Goal: Complete application form

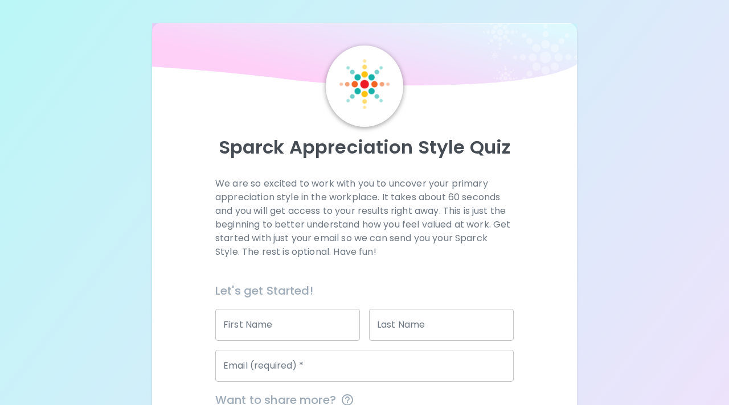
scroll to position [100, 0]
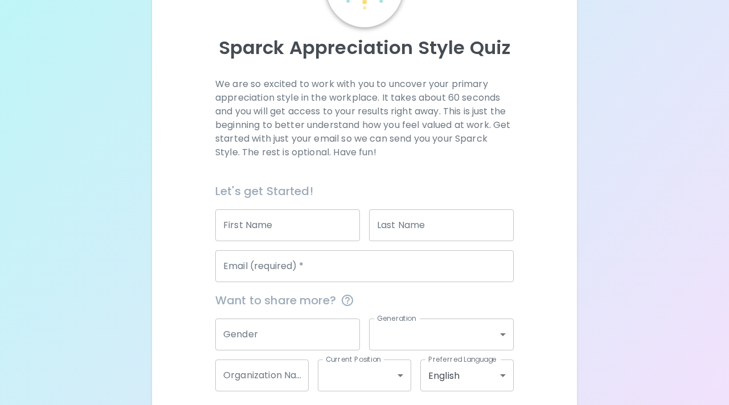
click at [294, 223] on input "First Name" at bounding box center [287, 225] width 145 height 32
type input "d"
type input "[GEOGRAPHIC_DATA]"
click at [460, 224] on input "Last Name" at bounding box center [441, 225] width 145 height 32
type input "[PERSON_NAME]"
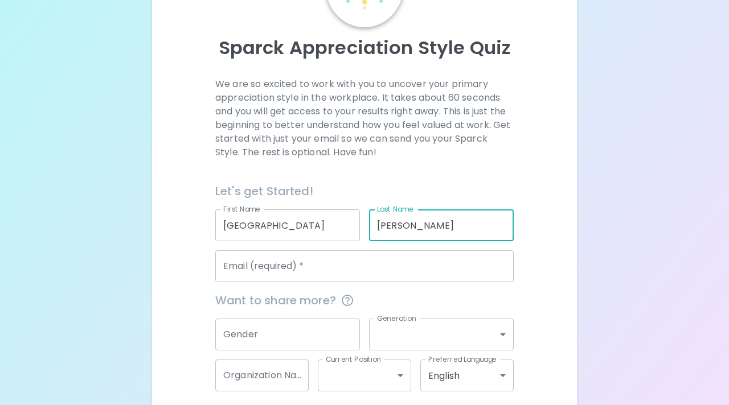
click at [416, 269] on input "Email (required)   *" at bounding box center [364, 266] width 298 height 32
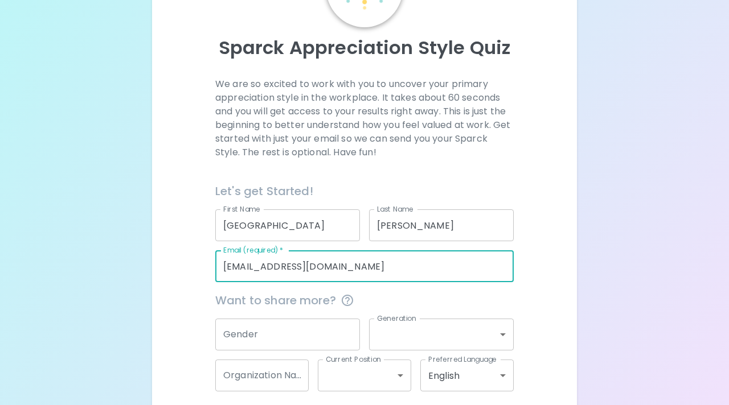
type input "[EMAIL_ADDRESS][DOMAIN_NAME]"
click at [334, 337] on input "Gender" at bounding box center [287, 335] width 145 height 32
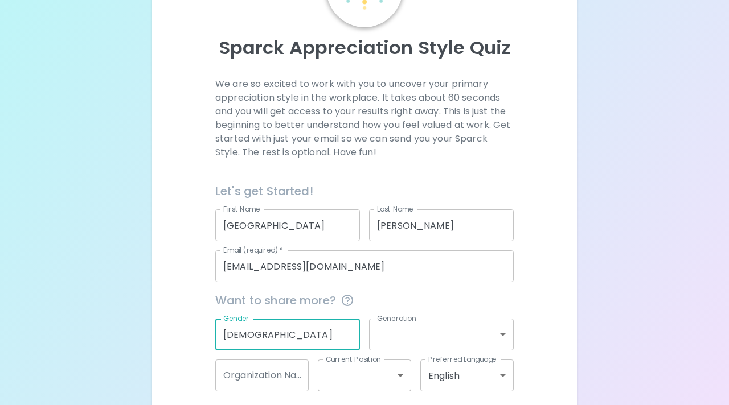
type input "[DEMOGRAPHIC_DATA]"
click at [438, 340] on body "Sparck Appreciation Style Quiz We are so excited to work with you to uncover yo…" at bounding box center [364, 178] width 729 height 556
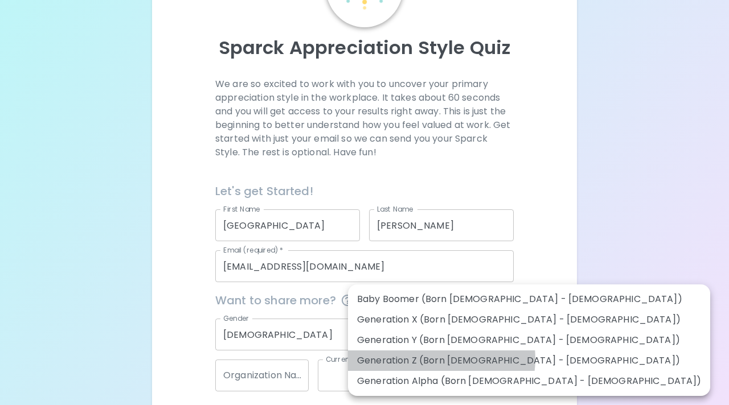
click at [437, 359] on li "Generation Z (Born [DEMOGRAPHIC_DATA] - [DEMOGRAPHIC_DATA])" at bounding box center [529, 361] width 362 height 20
type input "generation_z"
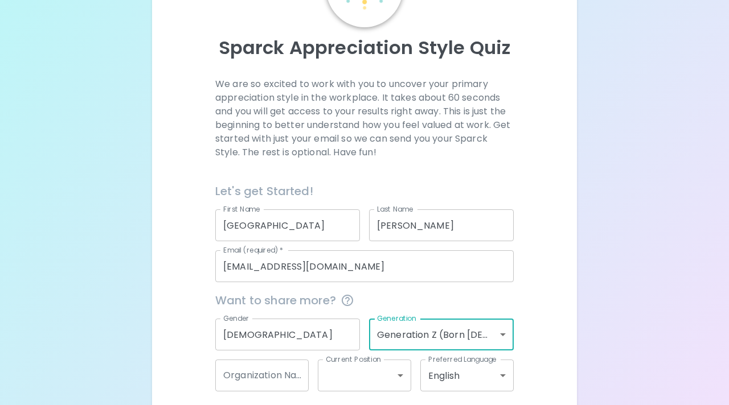
scroll to position [151, 0]
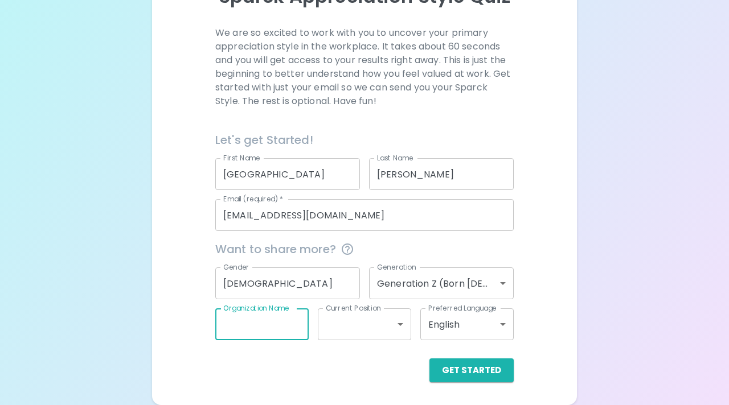
click at [275, 332] on input "Organization Name" at bounding box center [261, 325] width 93 height 32
type input "Family Scholar House"
click at [347, 322] on body "Sparck Appreciation Style Quiz We are so excited to work with you to uncover yo…" at bounding box center [364, 127] width 729 height 556
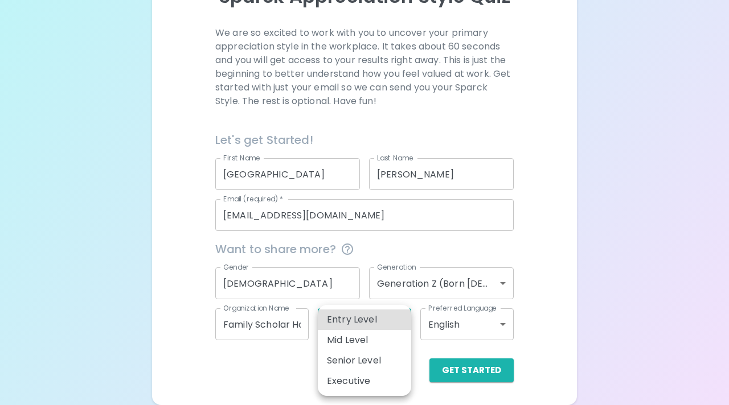
click at [368, 325] on li "Entry Level" at bounding box center [364, 320] width 93 height 20
type input "entry_level"
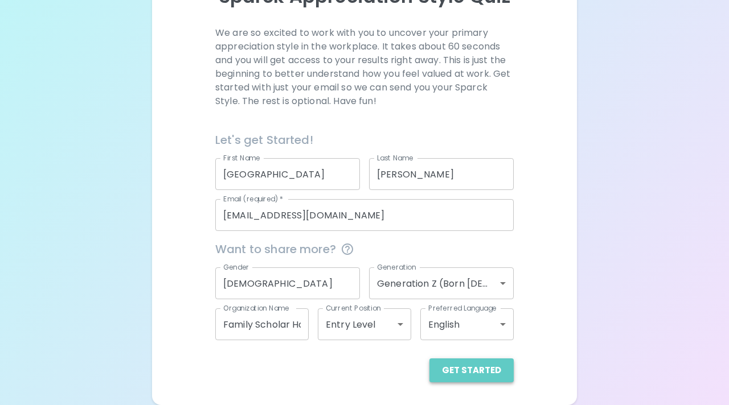
click at [478, 369] on button "Get Started" at bounding box center [471, 371] width 84 height 24
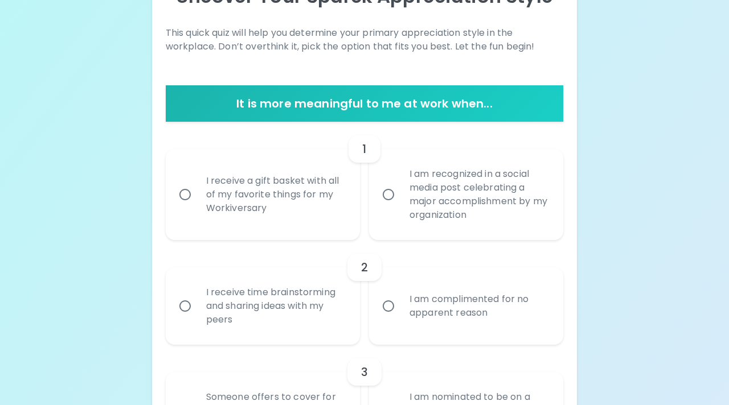
click at [310, 327] on div "I receive time brainstorming and sharing ideas with my peers" at bounding box center [275, 306] width 157 height 68
click at [197, 318] on input "I receive time brainstorming and sharing ideas with my peers" at bounding box center [185, 306] width 24 height 24
radio input "true"
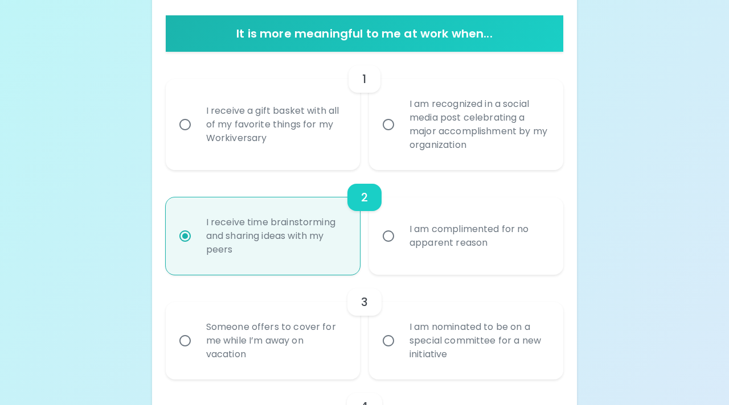
scroll to position [242, 0]
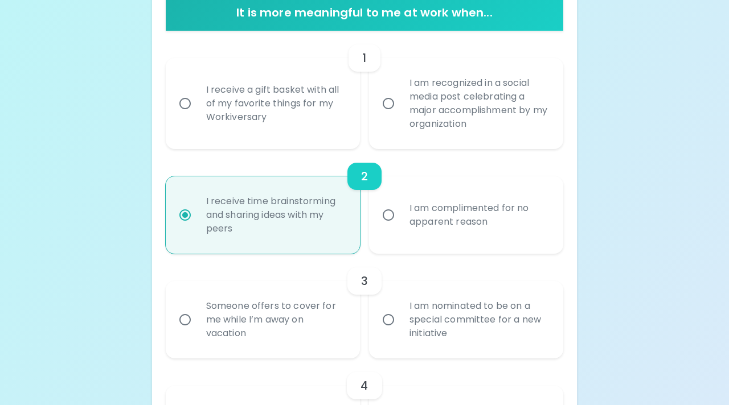
click at [327, 114] on div "I receive a gift basket with all of my favorite things for my Workiversary" at bounding box center [275, 103] width 157 height 68
click at [197, 114] on input "I receive a gift basket with all of my favorite things for my Workiversary" at bounding box center [185, 104] width 24 height 24
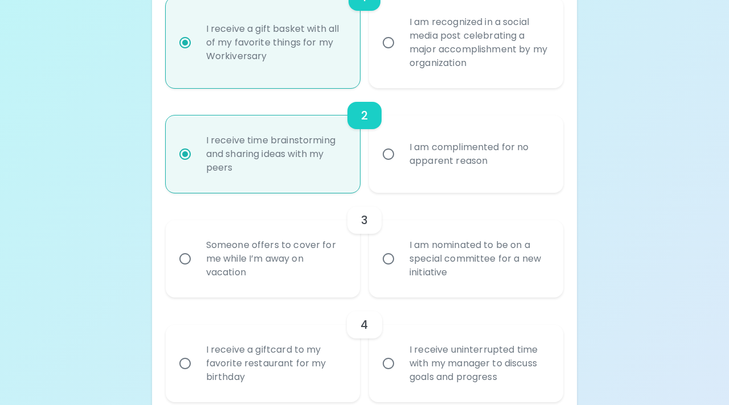
scroll to position [295, 0]
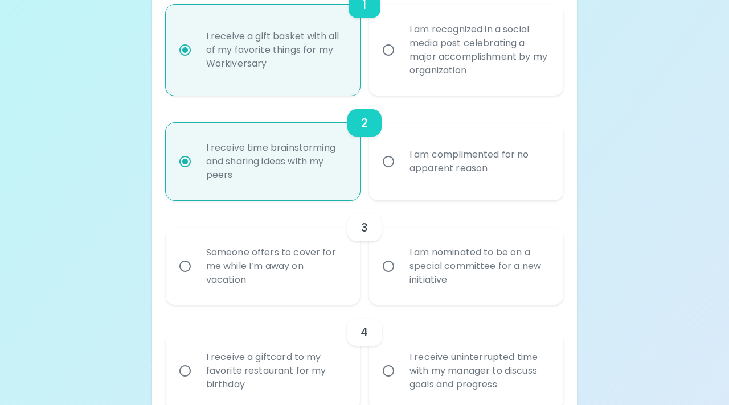
click at [485, 73] on div "I am recognized in a social media post celebrating a major accomplishment by my…" at bounding box center [478, 50] width 157 height 82
click at [400, 62] on input "I am recognized in a social media post celebrating a major accomplishment by my…" at bounding box center [388, 50] width 24 height 24
radio input "false"
radio input "true"
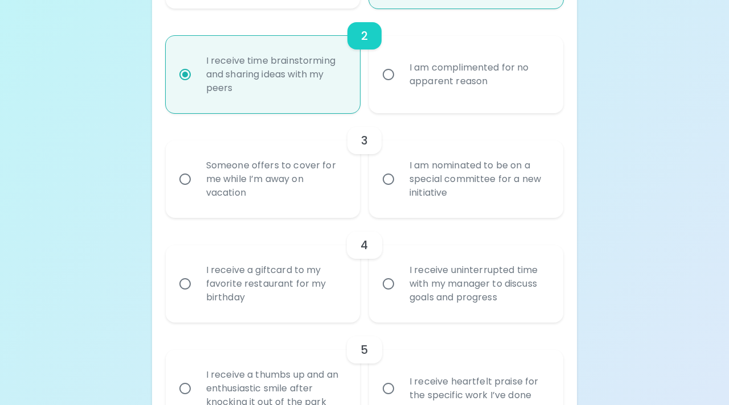
scroll to position [385, 0]
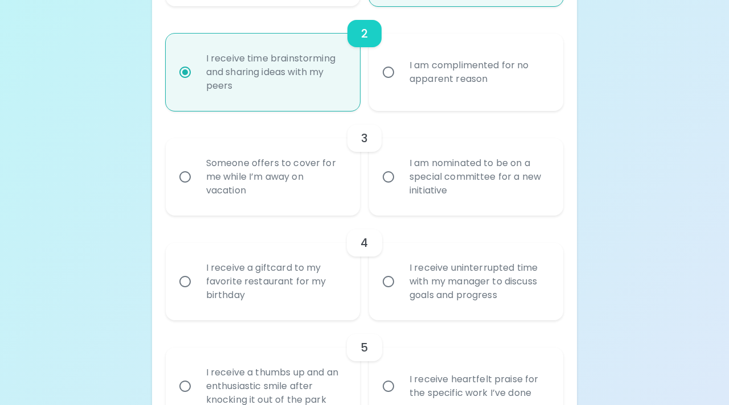
radio input "true"
click at [399, 168] on input "I am nominated to be on a special committee for a new initiative" at bounding box center [388, 177] width 24 height 24
radio input "true"
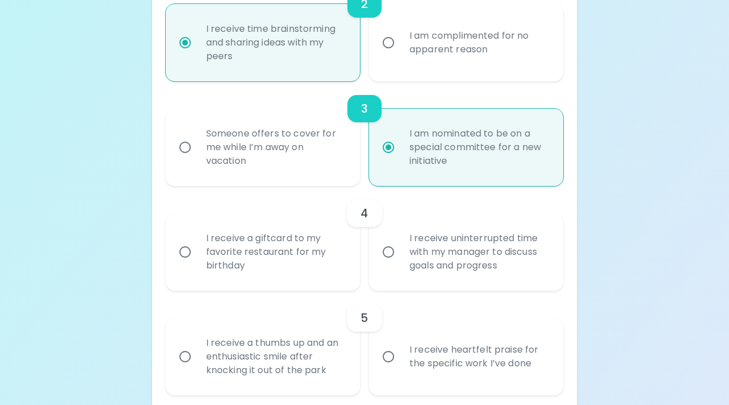
scroll to position [476, 0]
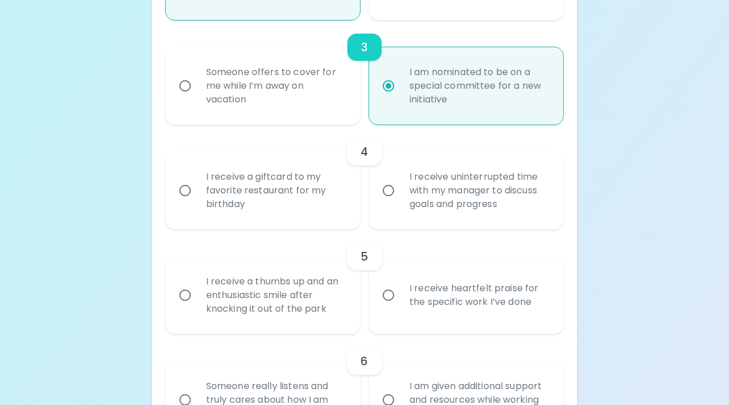
radio input "true"
click at [397, 207] on label "I receive uninterrupted time with my manager to discuss goals and progress" at bounding box center [460, 190] width 194 height 77
click at [397, 203] on input "I receive uninterrupted time with my manager to discuss goals and progress" at bounding box center [388, 191] width 24 height 24
radio input "false"
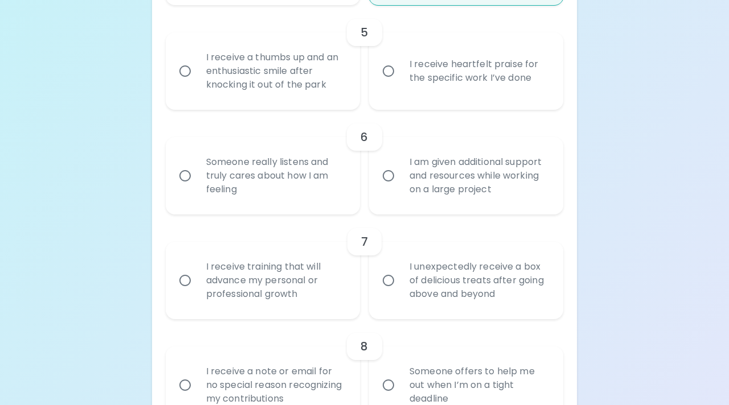
scroll to position [702, 0]
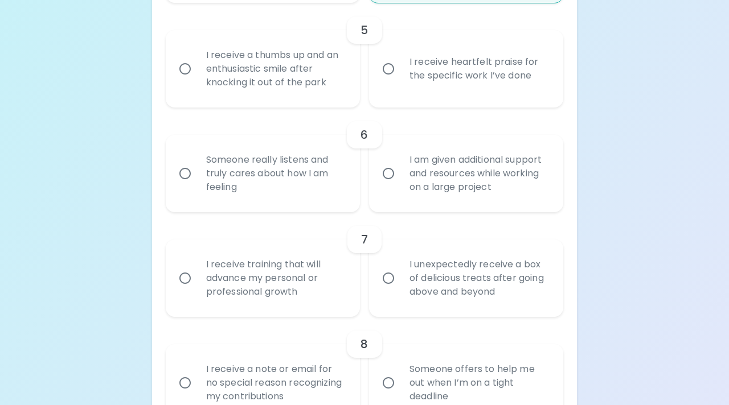
radio input "true"
click at [386, 78] on input "I receive heartfelt praise for the specific work I’ve done" at bounding box center [388, 69] width 24 height 24
radio input "false"
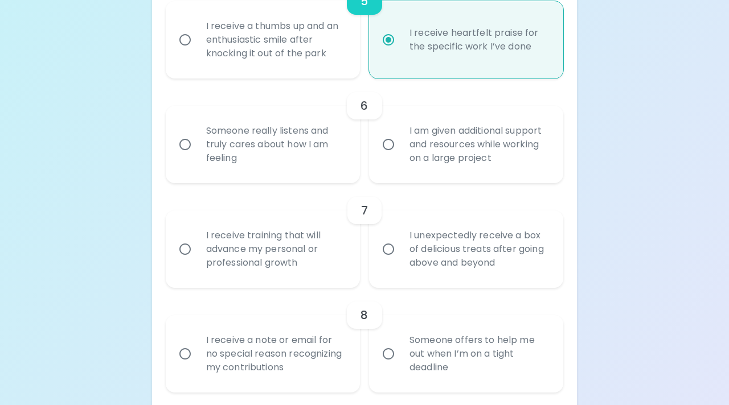
scroll to position [793, 0]
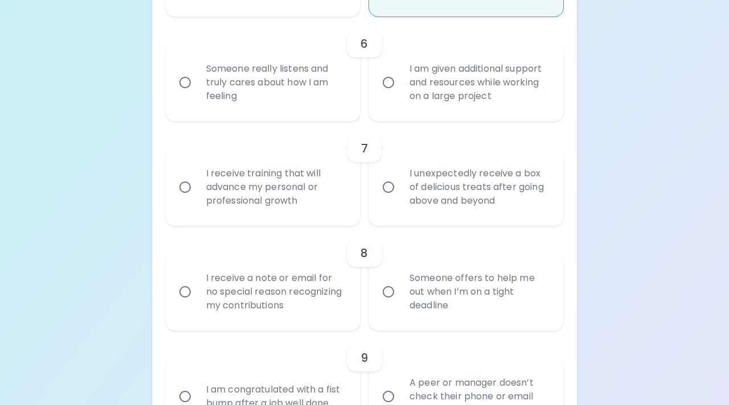
radio input "true"
click at [274, 100] on div "Someone really listens and truly cares about how I am feeling" at bounding box center [275, 82] width 157 height 68
click at [197, 94] on input "Someone really listens and truly cares about how I am feeling" at bounding box center [185, 83] width 24 height 24
radio input "false"
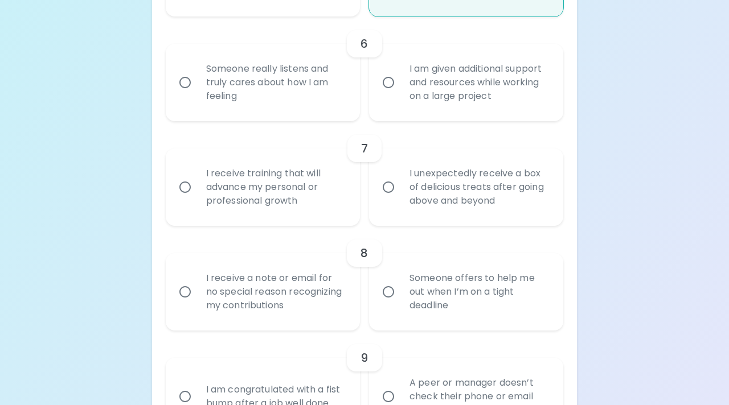
radio input "false"
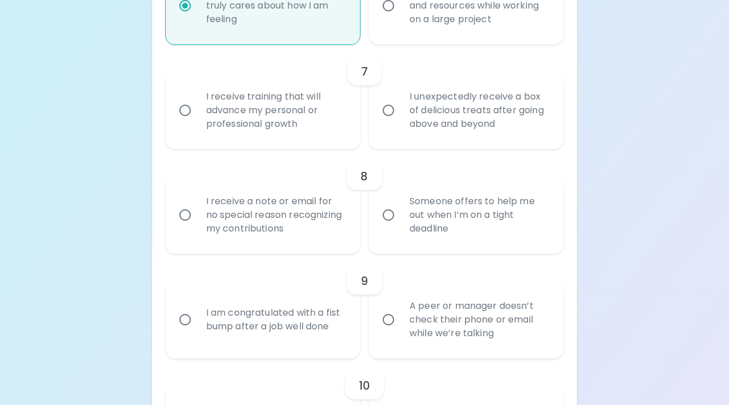
scroll to position [885, 0]
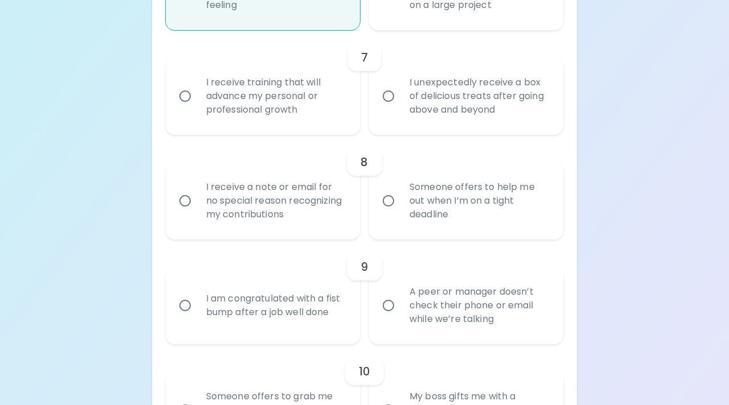
radio input "true"
click at [274, 100] on div "I receive training that will advance my personal or professional growth" at bounding box center [275, 96] width 157 height 68
click at [197, 100] on input "I receive training that will advance my personal or professional growth" at bounding box center [185, 96] width 24 height 24
radio input "false"
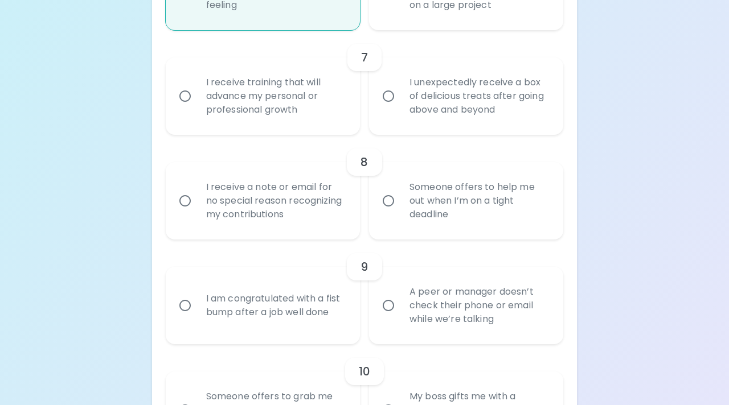
radio input "false"
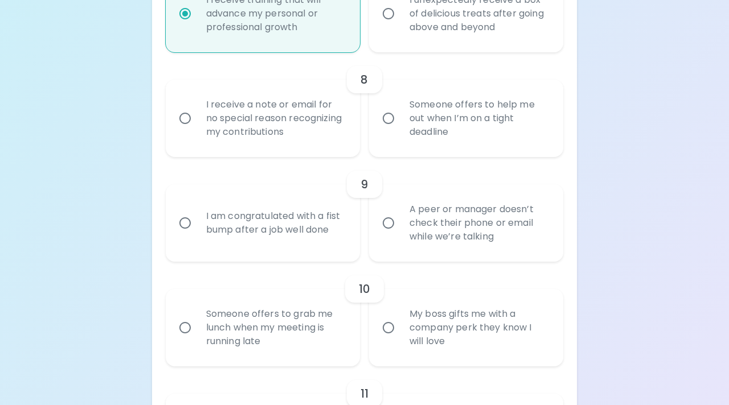
scroll to position [976, 0]
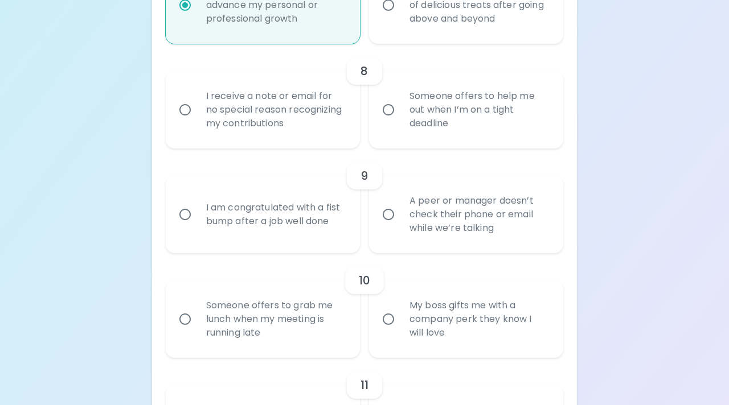
radio input "true"
click at [314, 108] on div "I receive a note or email for no special reason recognizing my contributions" at bounding box center [275, 110] width 157 height 68
click at [197, 108] on input "I receive a note or email for no special reason recognizing my contributions" at bounding box center [185, 110] width 24 height 24
radio input "false"
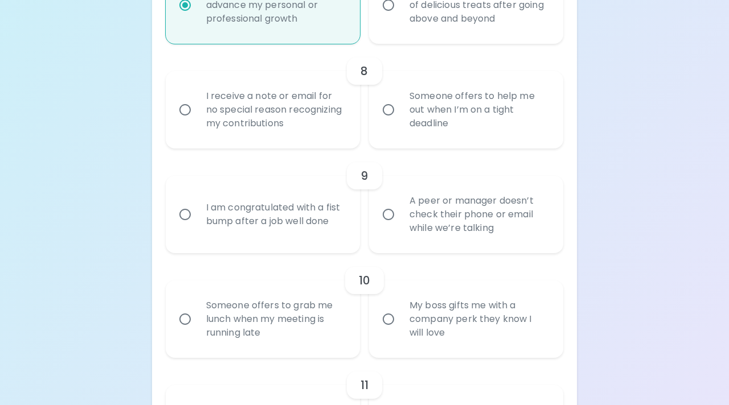
radio input "false"
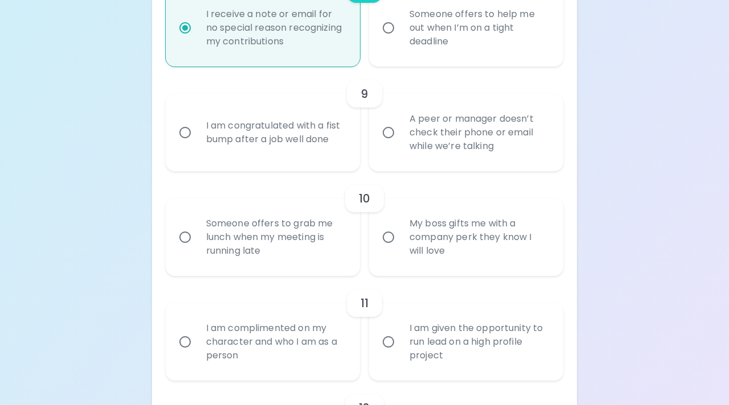
scroll to position [1067, 0]
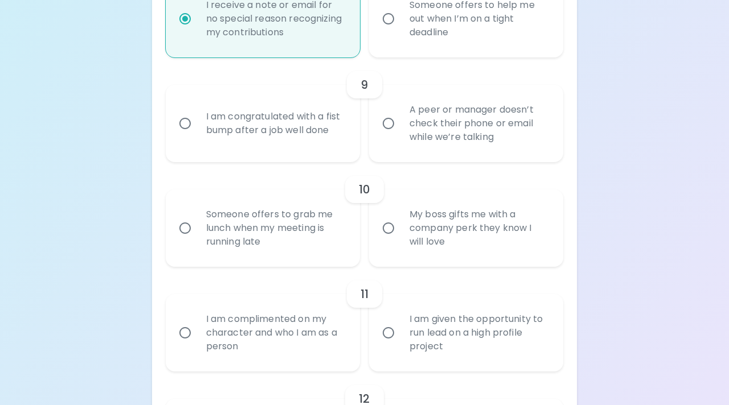
radio input "true"
click at [404, 19] on div "Someone offers to help me out when I’m on a tight deadline" at bounding box center [478, 19] width 157 height 68
click at [400, 19] on input "Someone offers to help me out when I’m on a tight deadline" at bounding box center [388, 19] width 24 height 24
radio input "false"
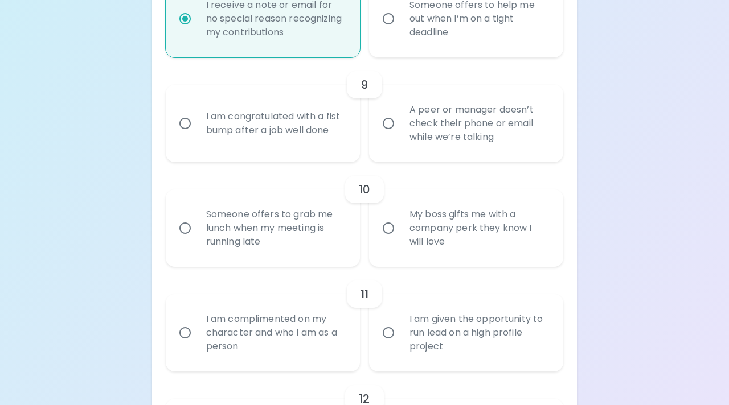
radio input "false"
radio input "true"
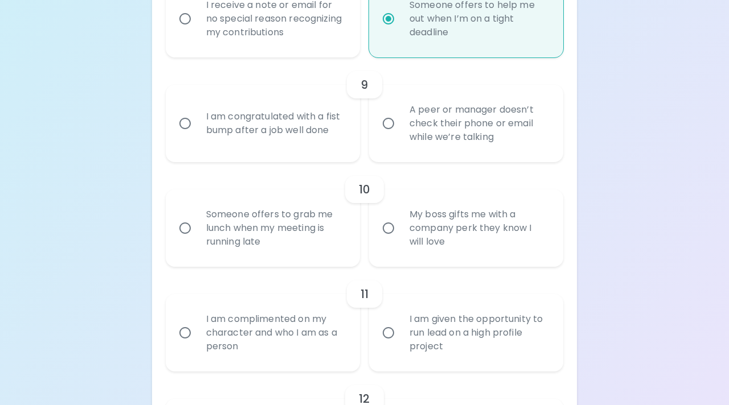
radio input "true"
click at [365, 88] on h6 "9" at bounding box center [363, 85] width 7 height 18
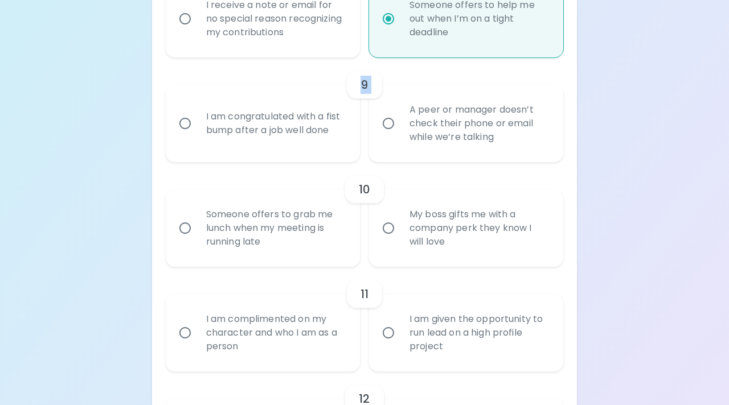
click at [352, 68] on div "9 I am congratulated with a fist bump after a job well done A peer or manager d…" at bounding box center [365, 109] width 398 height 105
click at [352, 55] on label "I receive a note or email for no special reason recognizing my contributions" at bounding box center [256, 18] width 194 height 77
click at [197, 31] on input "I receive a note or email for no special reason recognizing my contributions" at bounding box center [185, 19] width 24 height 24
radio input "false"
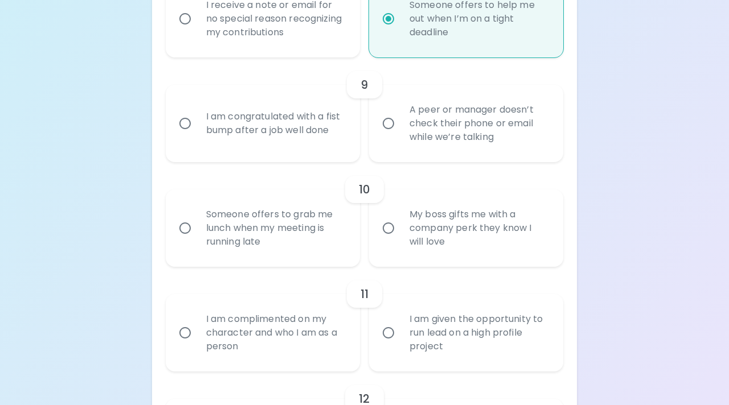
radio input "false"
radio input "true"
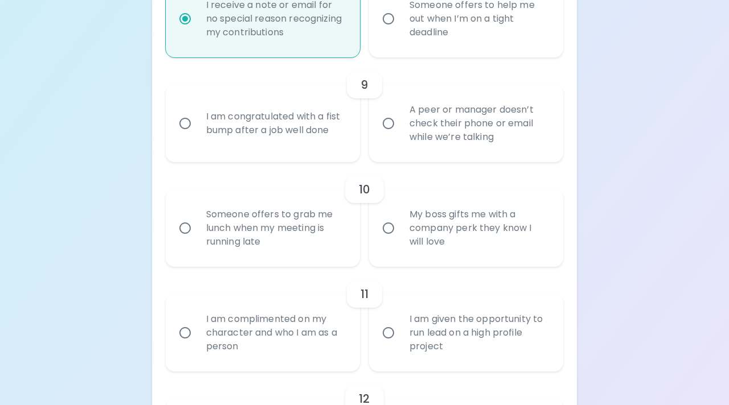
radio input "true"
click at [359, 73] on div "9" at bounding box center [364, 84] width 35 height 27
click at [361, 77] on h6 "9" at bounding box center [363, 85] width 7 height 18
click at [404, 20] on div "Someone offers to help me out when I’m on a tight deadline" at bounding box center [478, 19] width 157 height 68
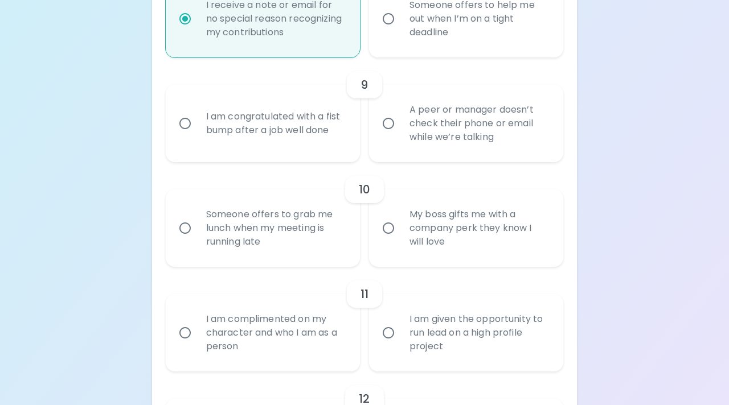
click at [400, 20] on input "Someone offers to help me out when I’m on a tight deadline" at bounding box center [388, 19] width 24 height 24
radio input "false"
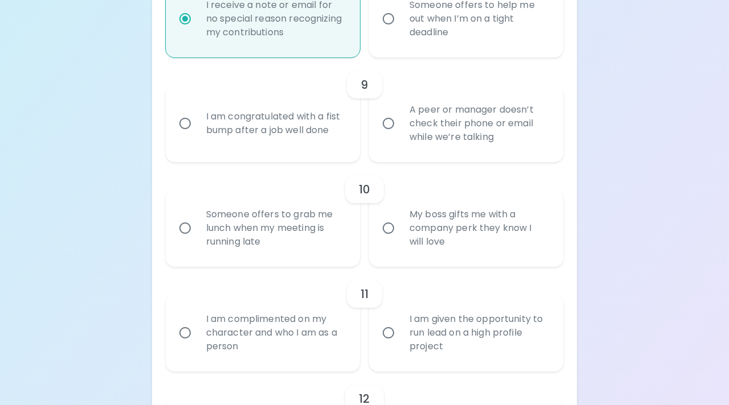
radio input "false"
radio input "true"
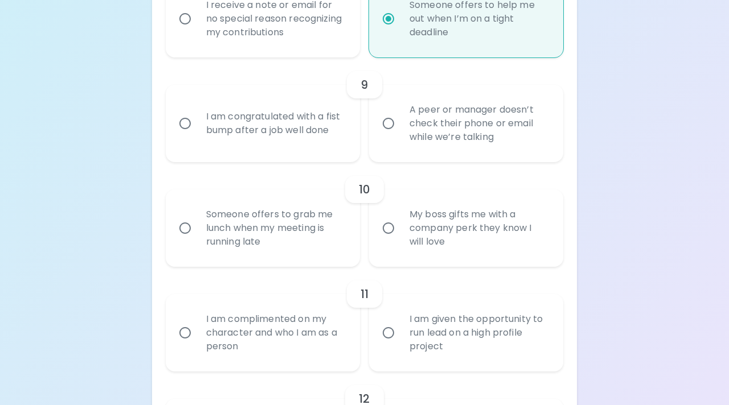
radio input "true"
click at [301, 118] on div "I am congratulated with a fist bump after a job well done" at bounding box center [275, 123] width 157 height 55
click at [197, 118] on input "I am congratulated with a fist bump after a job well done" at bounding box center [185, 124] width 24 height 24
radio input "false"
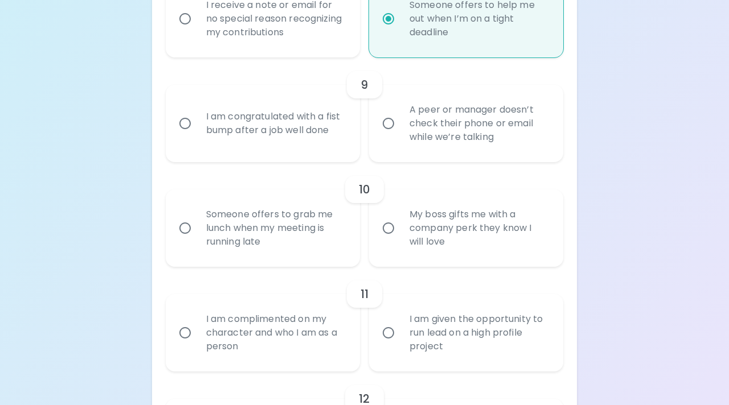
radio input "false"
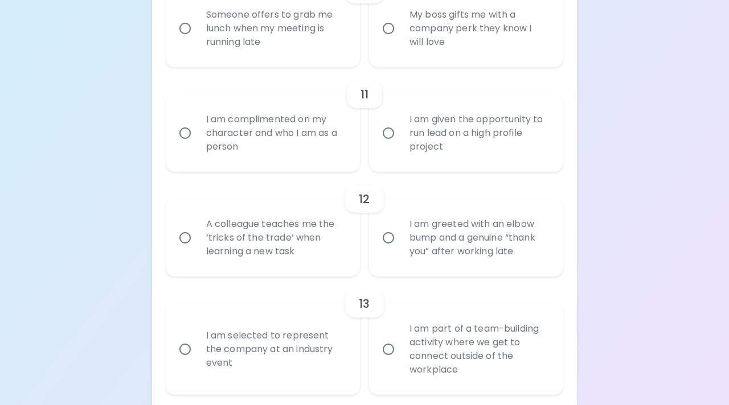
scroll to position [1549, 0]
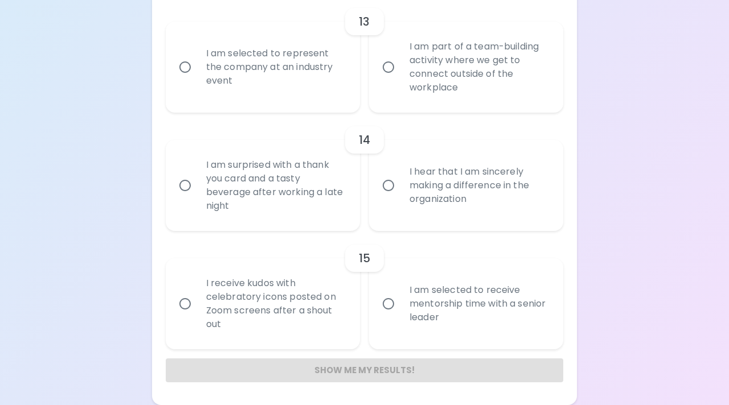
radio input "true"
click at [409, 285] on div "I am selected to receive mentorship time with a senior leader" at bounding box center [478, 304] width 157 height 68
click at [400, 292] on input "I am selected to receive mentorship time with a senior leader" at bounding box center [388, 304] width 24 height 24
radio input "false"
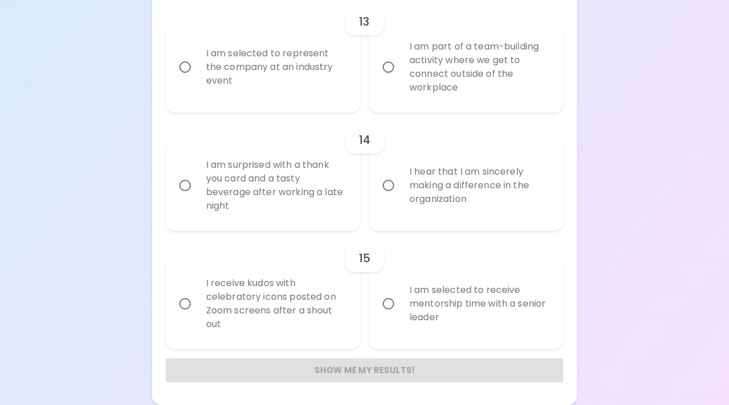
radio input "false"
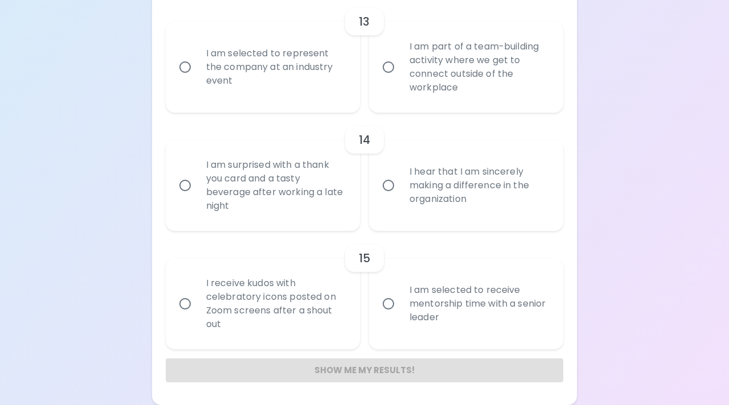
radio input "false"
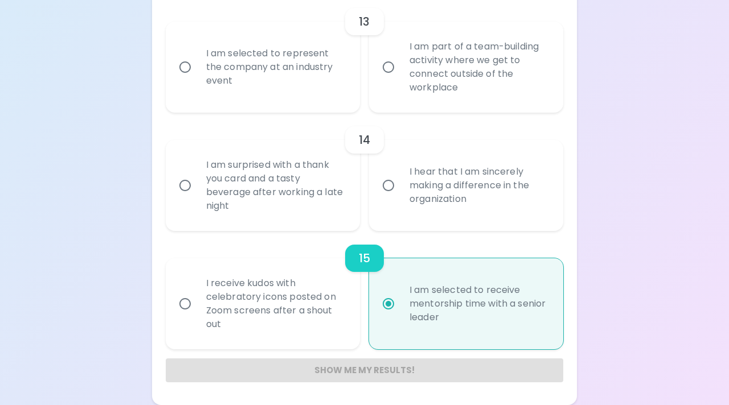
radio input "true"
click at [425, 189] on div "I hear that I am sincerely making a difference in the organization" at bounding box center [478, 185] width 157 height 68
click at [400, 189] on input "I hear that I am sincerely making a difference in the organization" at bounding box center [388, 186] width 24 height 24
radio input "false"
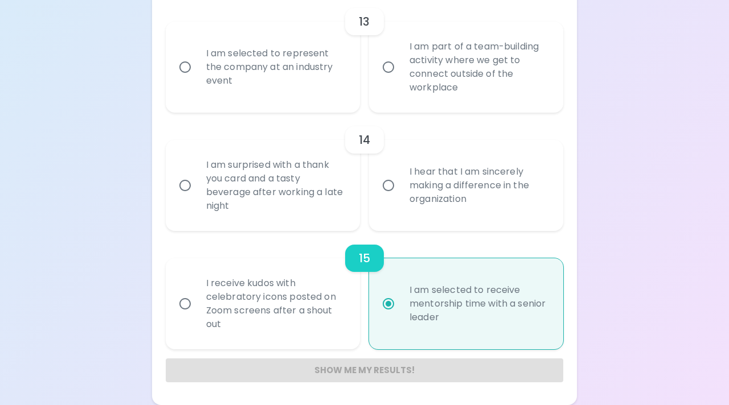
radio input "false"
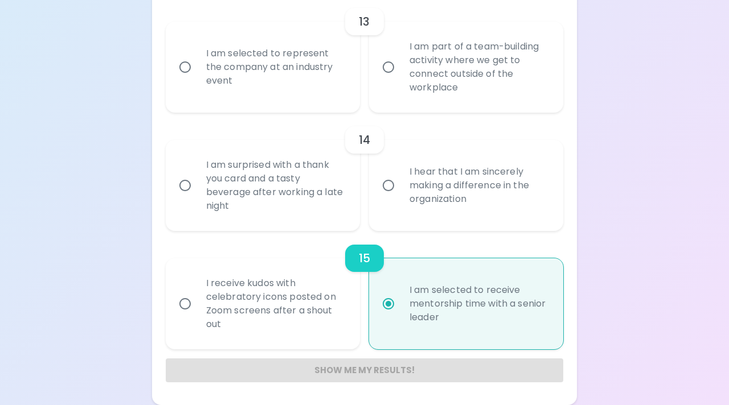
radio input "false"
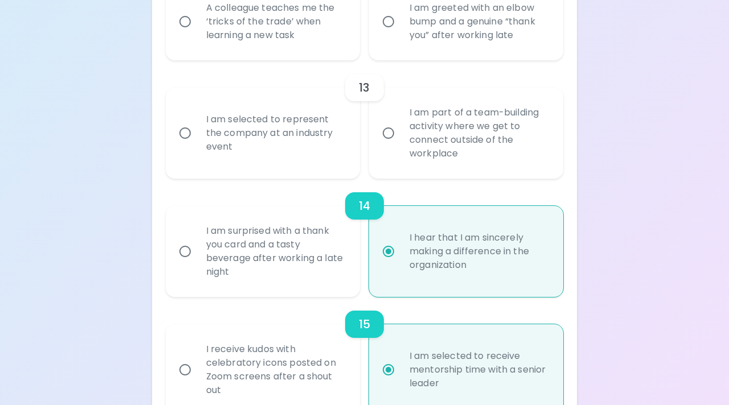
scroll to position [1478, 0]
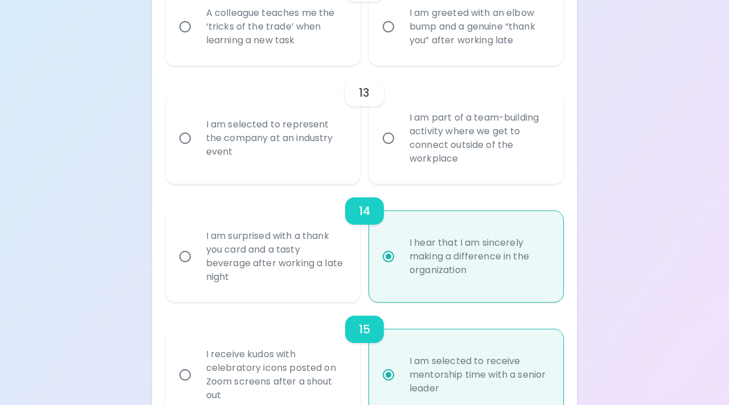
radio input "true"
click at [273, 149] on div "I am selected to represent the company at an industry event" at bounding box center [275, 138] width 157 height 68
click at [197, 149] on input "I am selected to represent the company at an industry event" at bounding box center [185, 138] width 24 height 24
radio input "false"
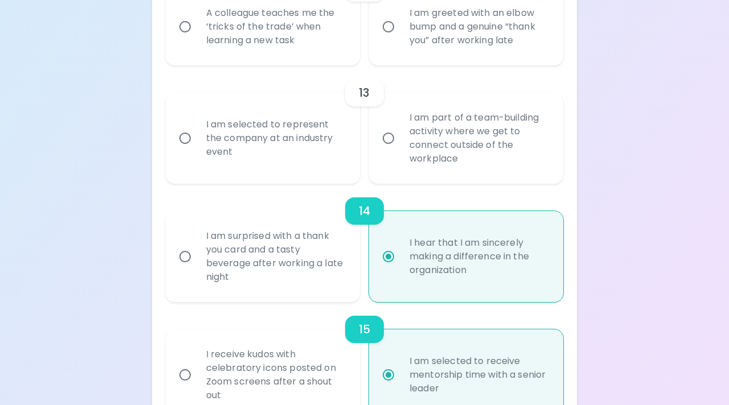
radio input "false"
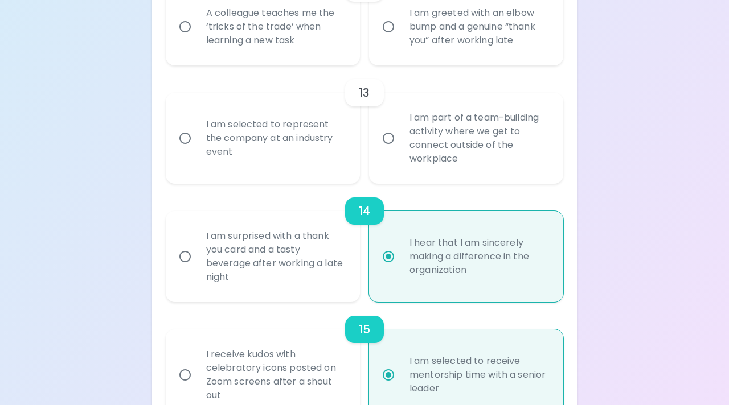
radio input "false"
radio input "true"
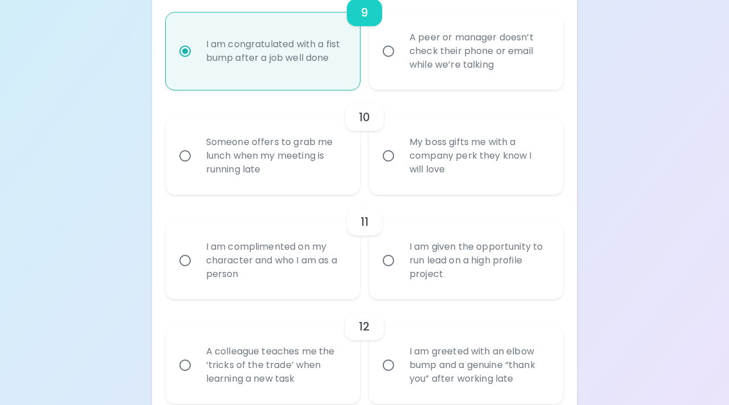
scroll to position [1123, 0]
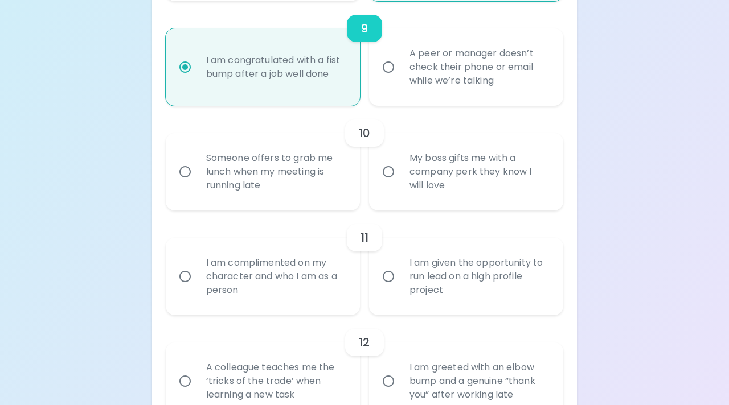
radio input "true"
click at [273, 150] on div "Someone offers to grab me lunch when my meeting is running late" at bounding box center [275, 172] width 157 height 68
click at [197, 160] on input "Someone offers to grab me lunch when my meeting is running late" at bounding box center [185, 172] width 24 height 24
radio input "false"
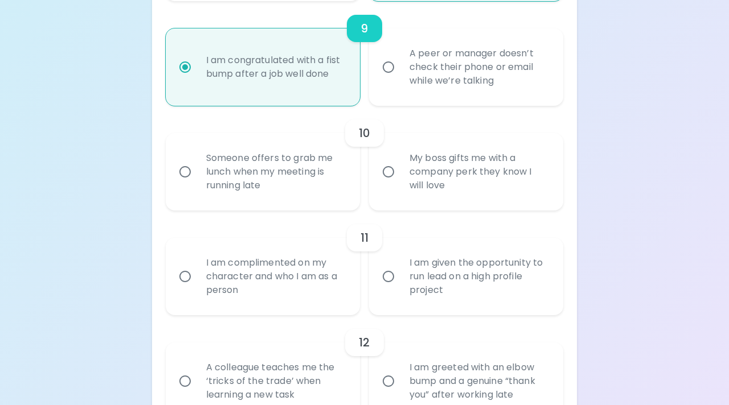
radio input "false"
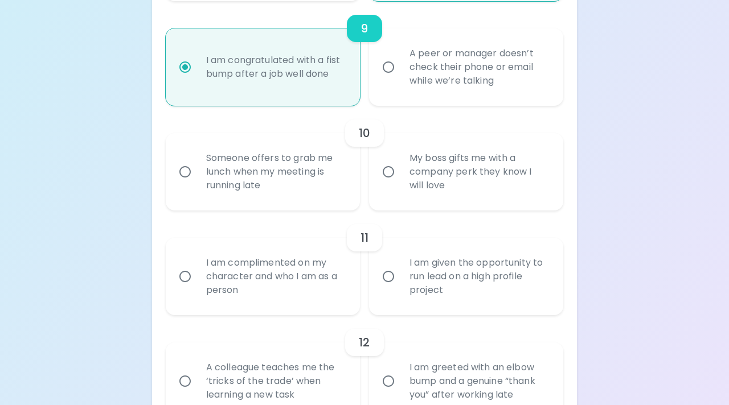
radio input "false"
radio input "true"
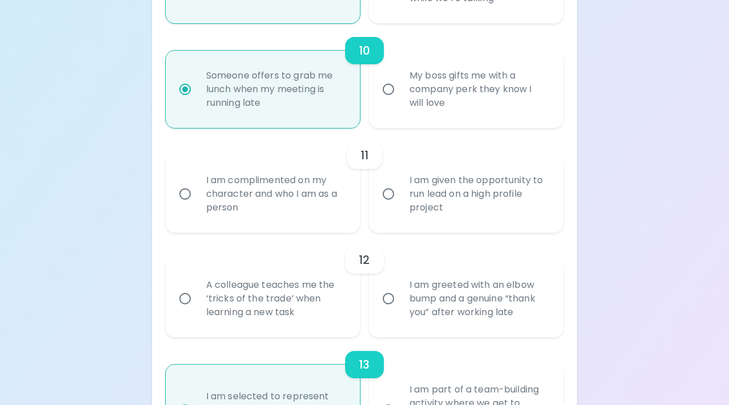
scroll to position [1214, 0]
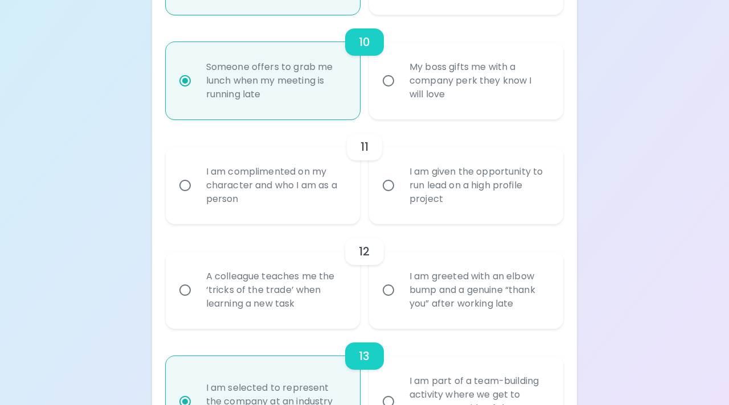
radio input "true"
click at [373, 112] on label "My boss gifts me with a company perk they know I will love" at bounding box center [460, 80] width 194 height 77
click at [376, 93] on input "My boss gifts me with a company perk they know I will love" at bounding box center [388, 81] width 24 height 24
radio input "false"
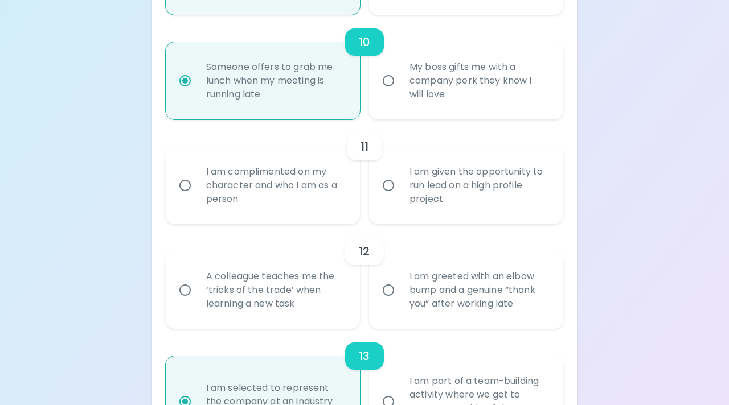
radio input "false"
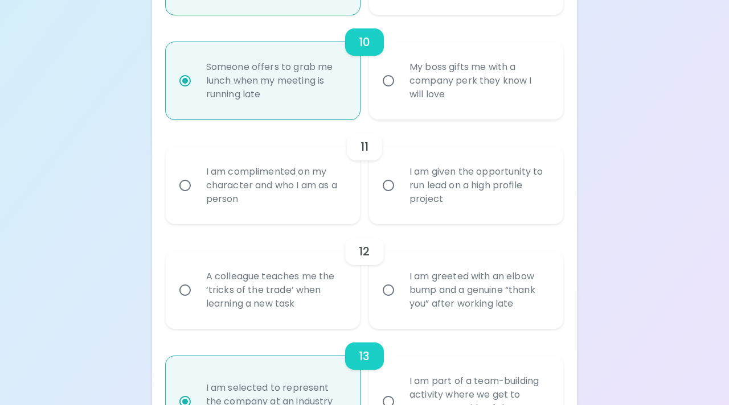
radio input "false"
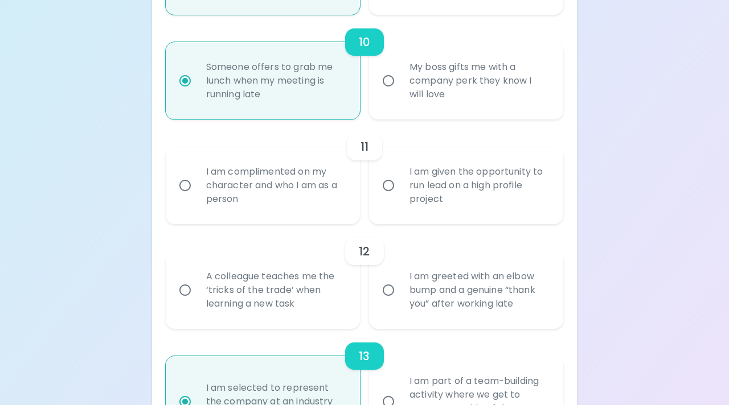
radio input "false"
radio input "true"
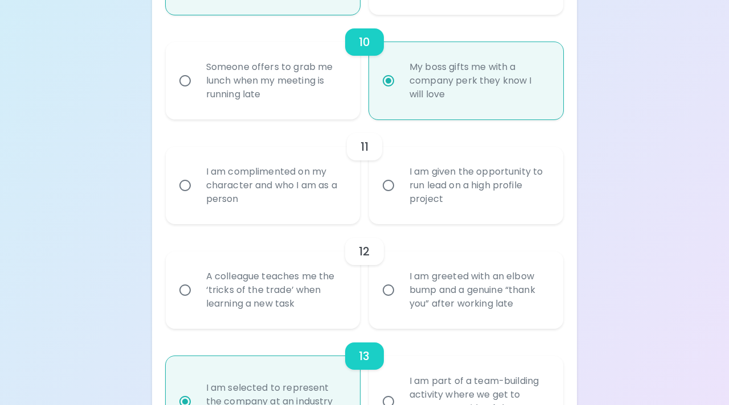
radio input "true"
click at [360, 139] on h6 "11" at bounding box center [364, 147] width 8 height 18
click at [360, 140] on h6 "11" at bounding box center [364, 147] width 8 height 18
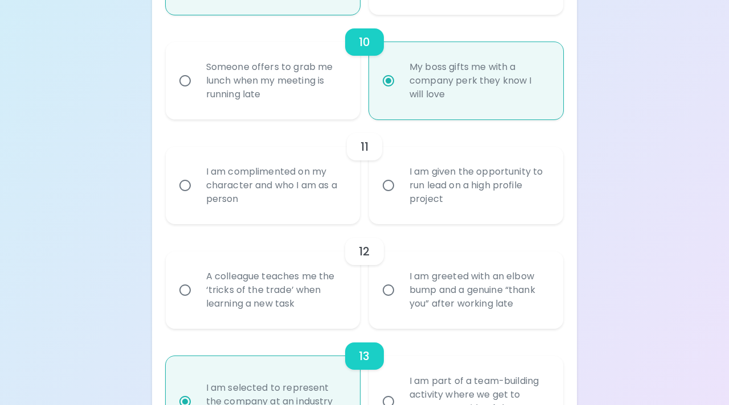
click at [333, 143] on div "11" at bounding box center [365, 146] width 398 height 27
click at [475, 221] on label "I am given the opportunity to run lead on a high profile project" at bounding box center [460, 185] width 194 height 77
click at [400, 198] on input "I am given the opportunity to run lead on a high profile project" at bounding box center [388, 186] width 24 height 24
radio input "false"
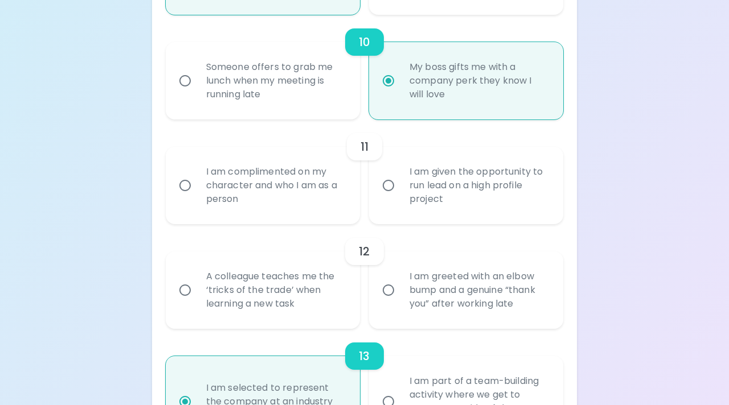
radio input "false"
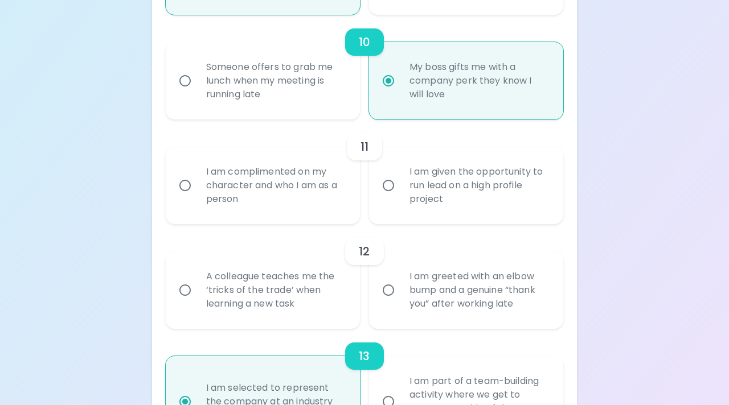
radio input "false"
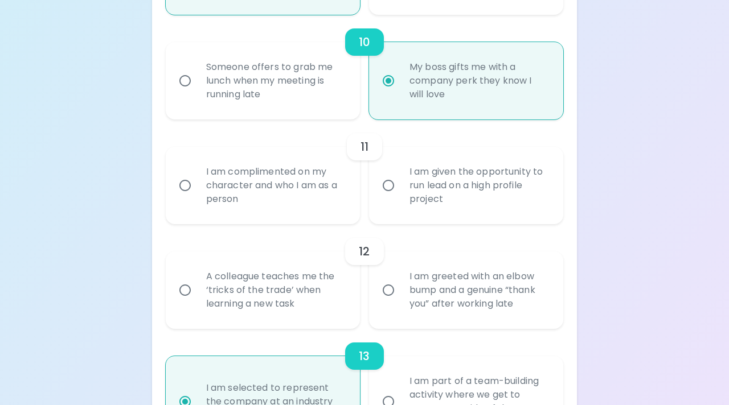
radio input "true"
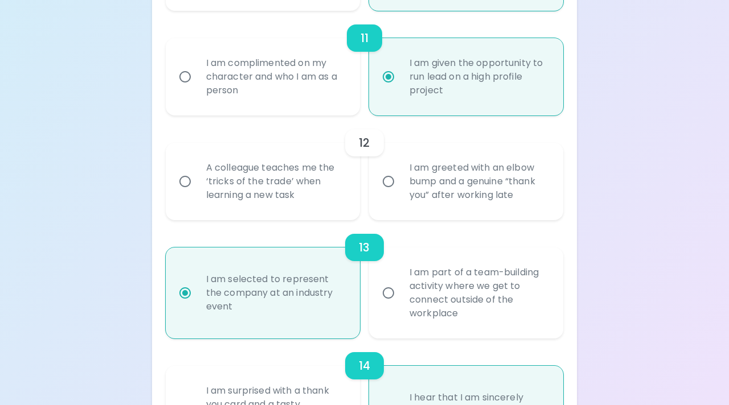
scroll to position [1325, 0]
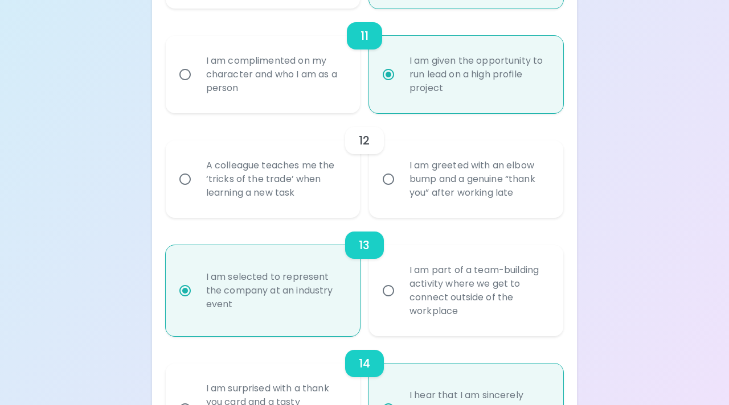
radio input "true"
click at [334, 191] on div "A colleague teaches me the ‘tricks of the trade’ when learning a new task" at bounding box center [275, 179] width 157 height 68
click at [197, 191] on input "A colleague teaches me the ‘tricks of the trade’ when learning a new task" at bounding box center [185, 179] width 24 height 24
radio input "false"
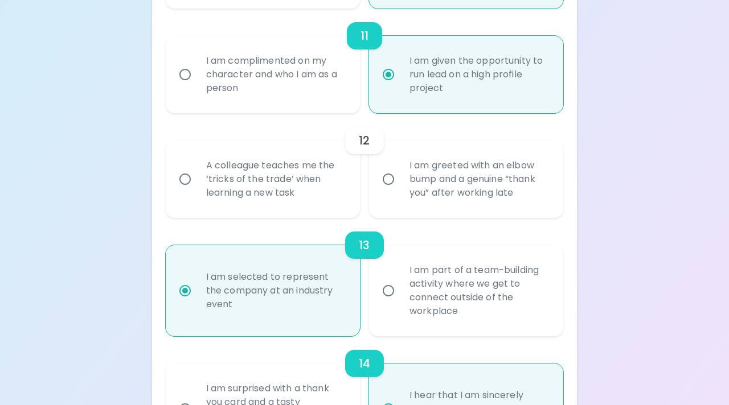
radio input "false"
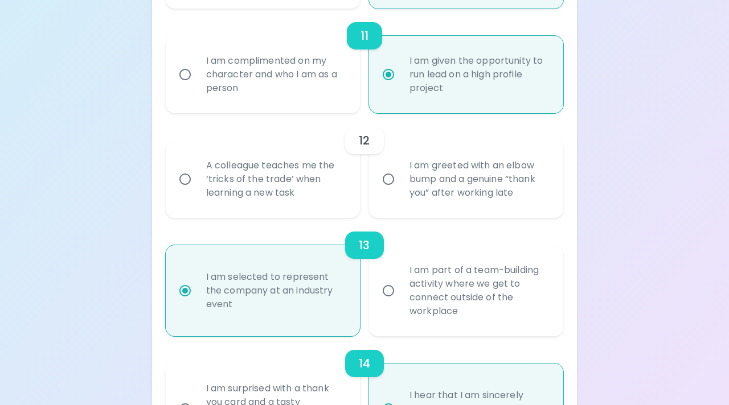
radio input "false"
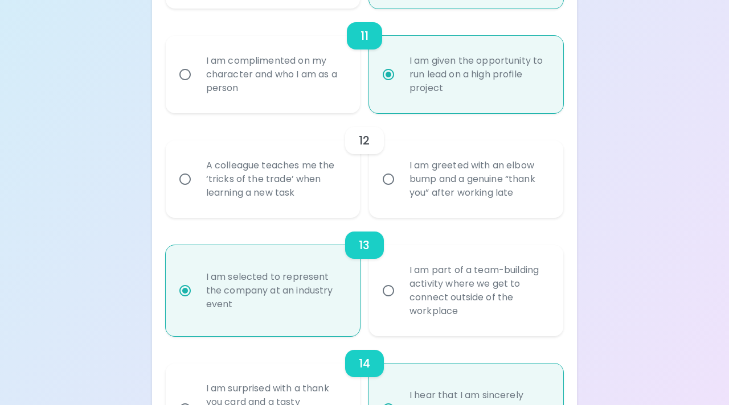
radio input "false"
radio input "true"
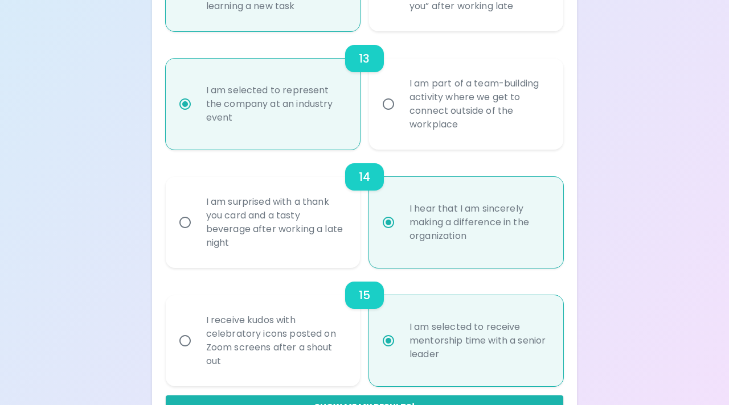
scroll to position [1549, 0]
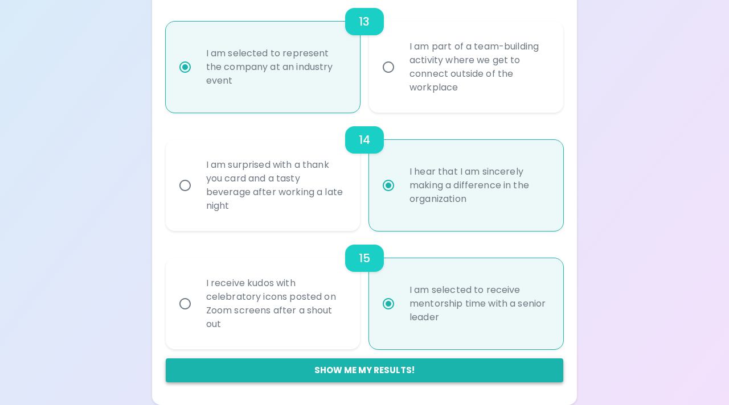
radio input "true"
click at [445, 371] on button "Show me my results!" at bounding box center [365, 371] width 398 height 24
radio input "false"
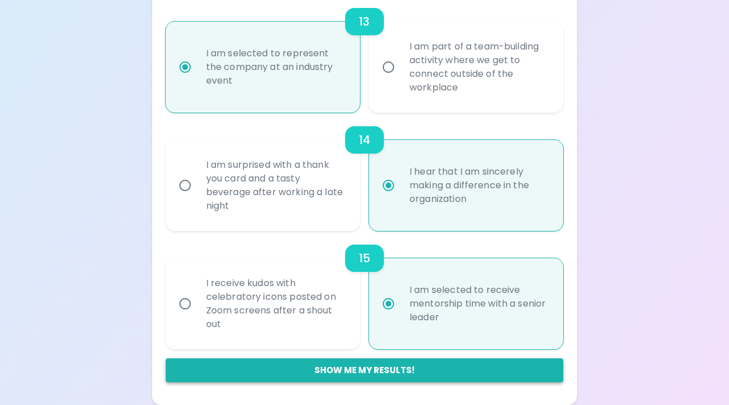
radio input "false"
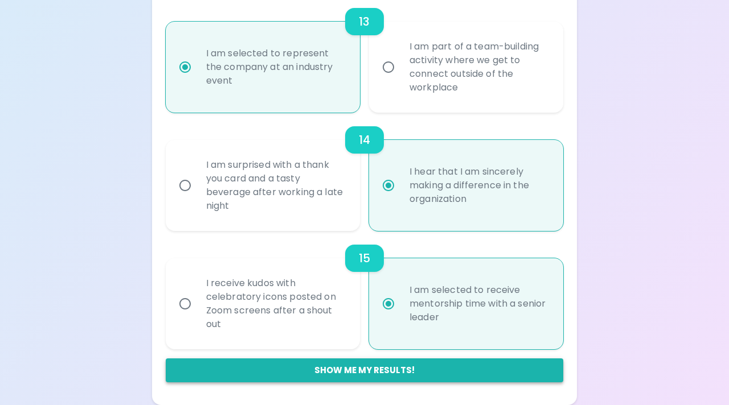
radio input "false"
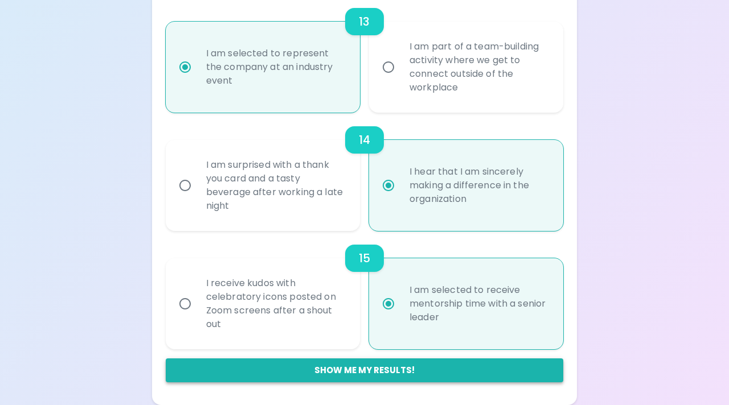
radio input "true"
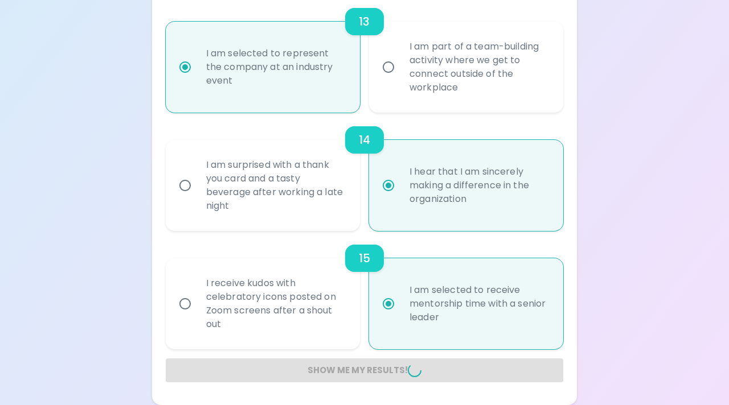
radio input "false"
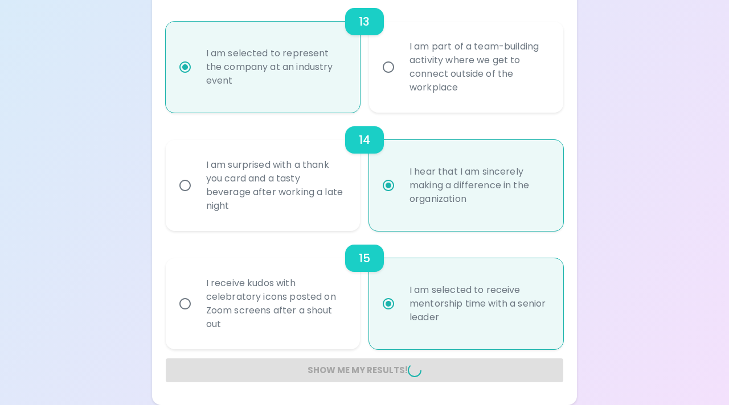
radio input "false"
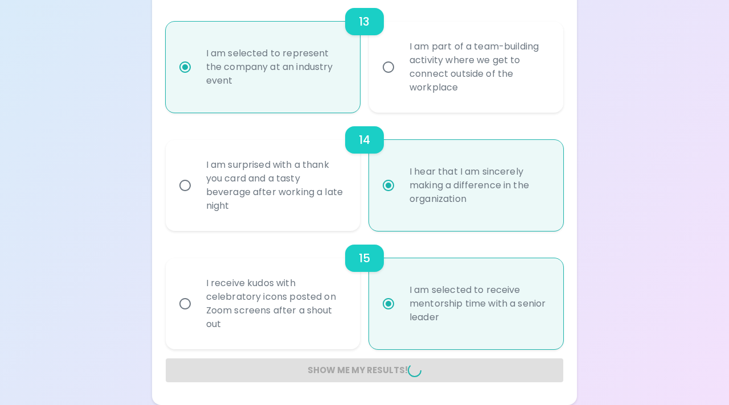
radio input "false"
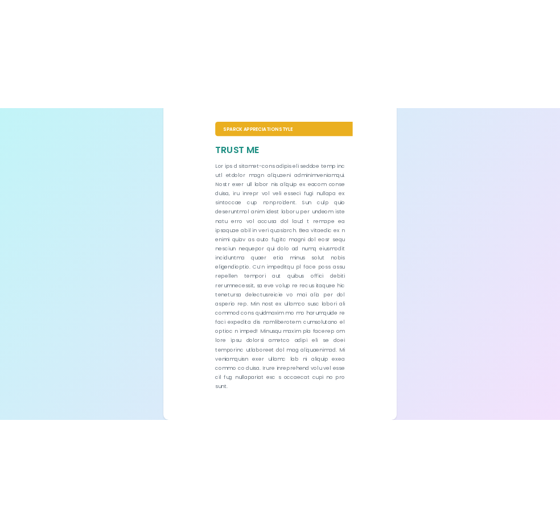
scroll to position [109, 0]
